Goal: Download file/media

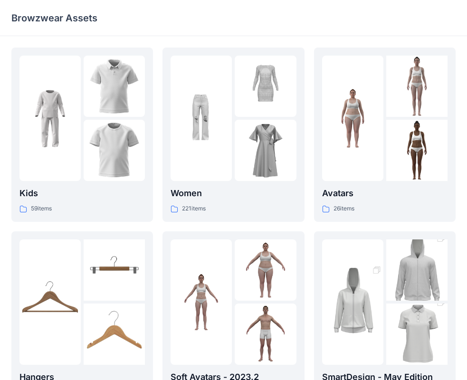
click at [256, 17] on div "Browzwear Assets" at bounding box center [196, 17] width 370 height 13
click at [260, 12] on div "Browzwear Assets" at bounding box center [196, 17] width 370 height 13
click at [262, 14] on div "Browzwear Assets" at bounding box center [196, 17] width 370 height 13
click at [224, 69] on div at bounding box center [201, 118] width 61 height 125
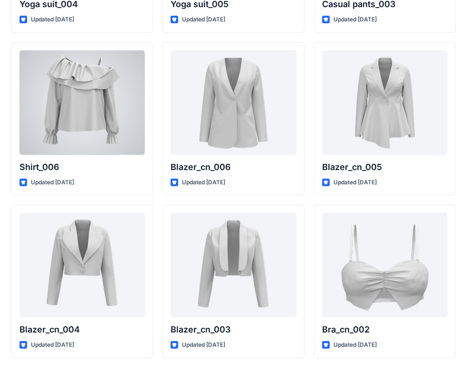
scroll to position [5564, 0]
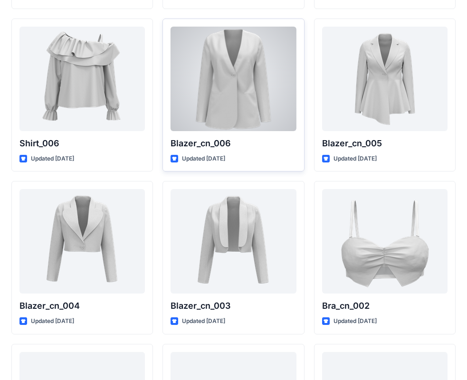
click at [223, 96] on div at bounding box center [233, 79] width 125 height 105
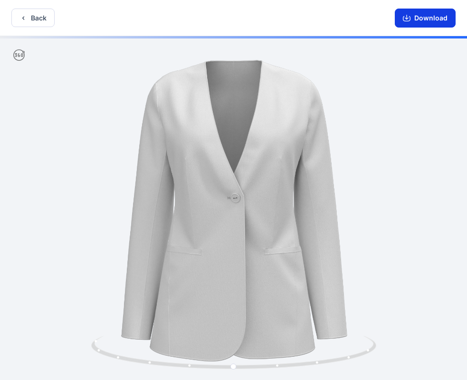
click at [414, 10] on button "Download" at bounding box center [425, 18] width 61 height 19
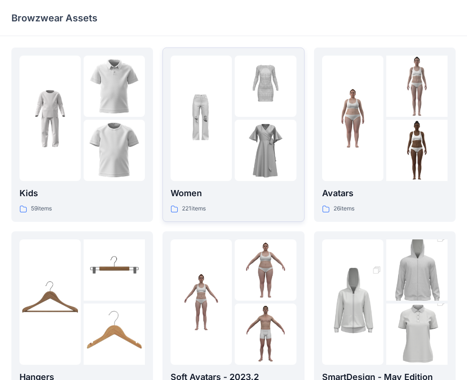
click at [223, 120] on div at bounding box center [201, 118] width 61 height 125
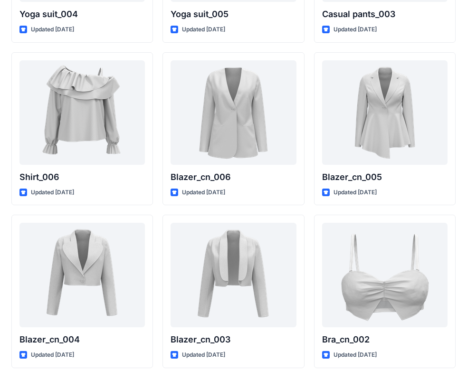
scroll to position [5530, 0]
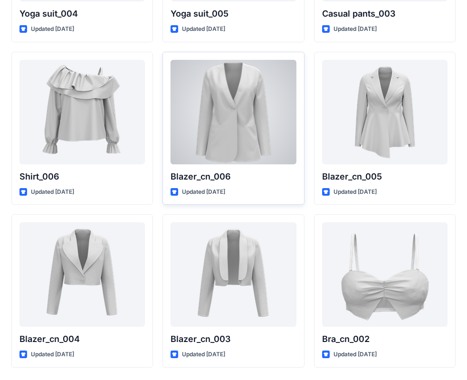
click at [264, 111] on div at bounding box center [233, 112] width 125 height 105
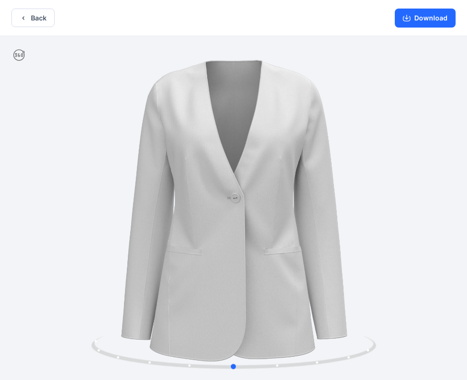
click at [68, 226] on div at bounding box center [233, 209] width 467 height 346
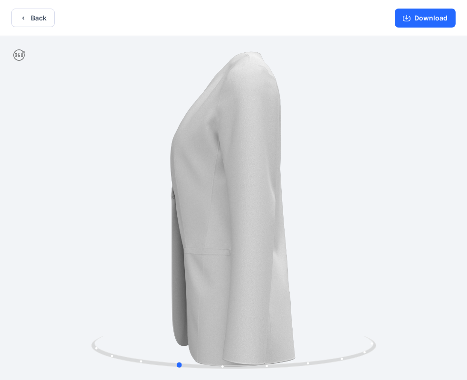
drag, startPoint x: 79, startPoint y: 242, endPoint x: 23, endPoint y: 248, distance: 56.4
click at [23, 248] on div at bounding box center [233, 209] width 467 height 346
click at [460, 1] on div "Download" at bounding box center [425, 18] width 84 height 36
